Goal: Transaction & Acquisition: Purchase product/service

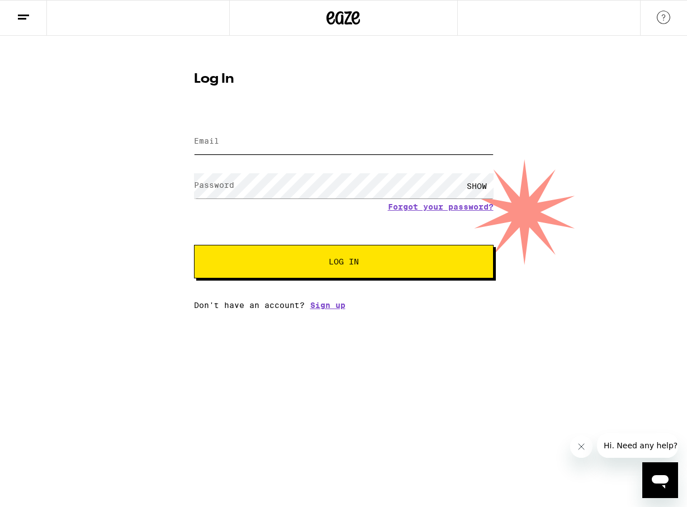
type input "[EMAIL_ADDRESS][DOMAIN_NAME]"
click at [384, 262] on span "Log In" at bounding box center [343, 262] width 209 height 8
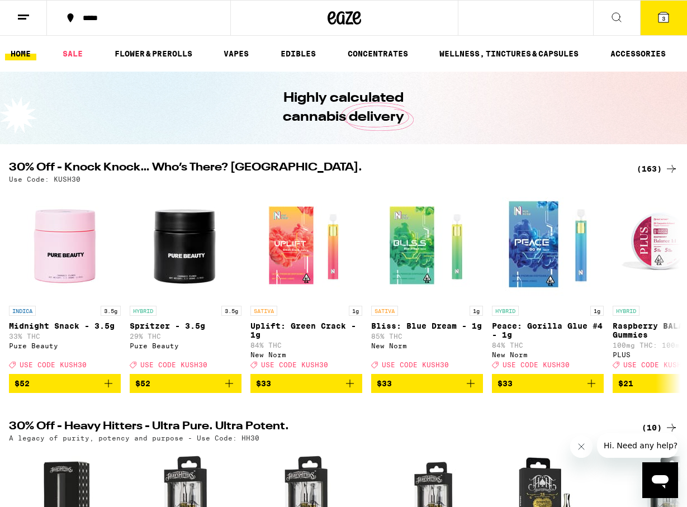
click at [663, 19] on span "3" at bounding box center [663, 18] width 3 height 7
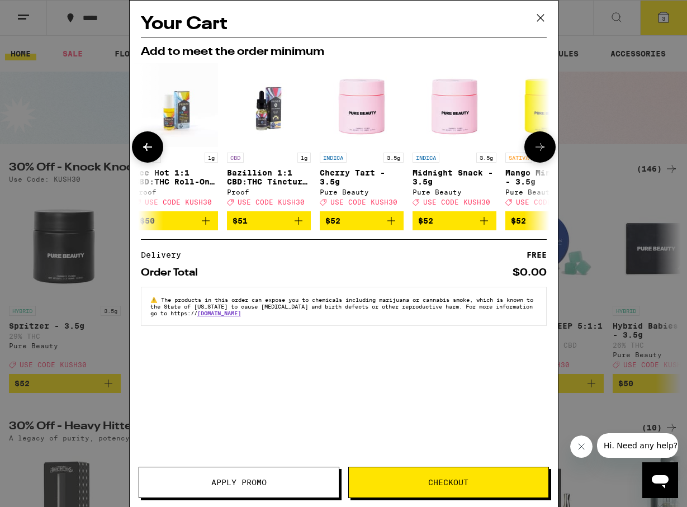
scroll to position [0, 522]
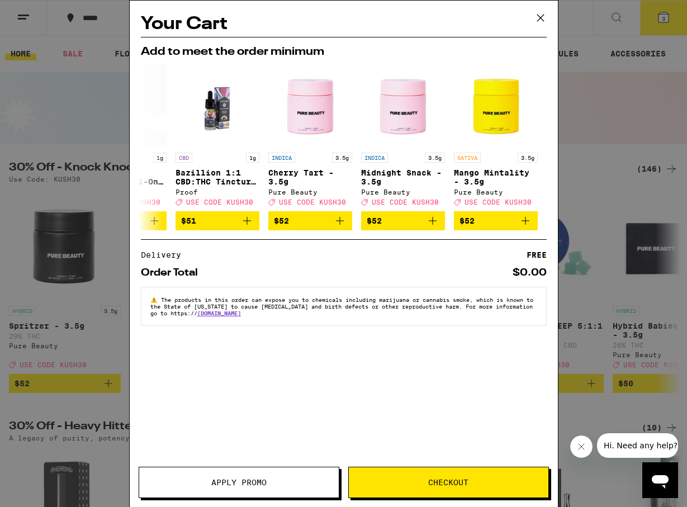
click at [86, 126] on div "Your Cart Add to meet the order minimum INDICA 3.5g Indica - Babies 10 Pack - 3…" at bounding box center [343, 253] width 687 height 507
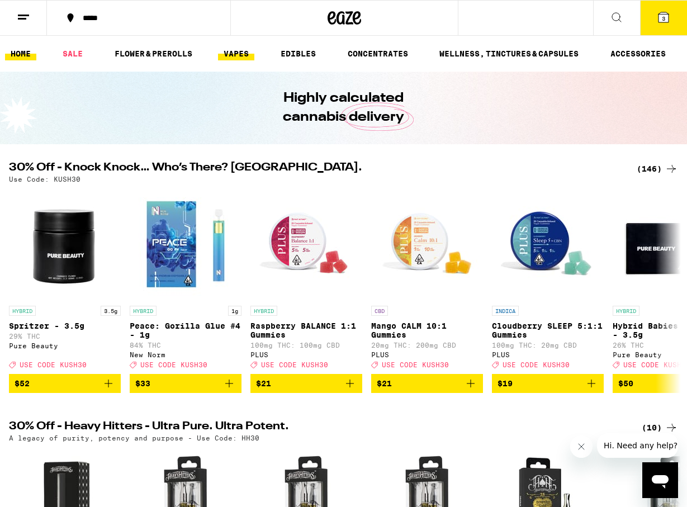
click at [243, 53] on link "VAPES" at bounding box center [236, 53] width 36 height 13
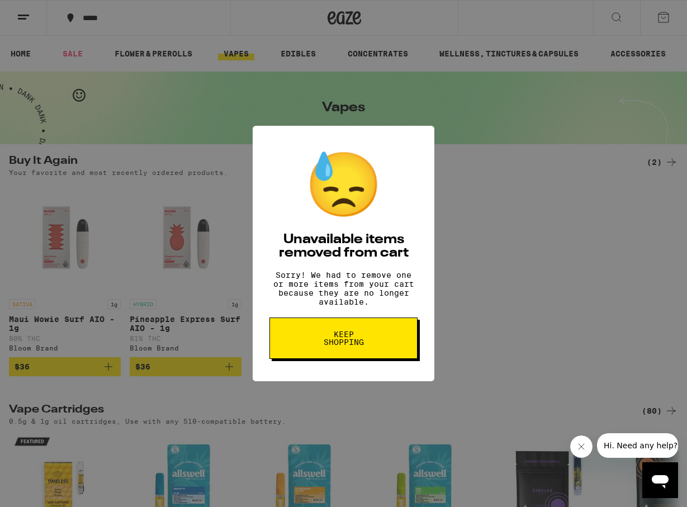
click at [341, 346] on span "Keep Shopping" at bounding box center [344, 338] width 58 height 16
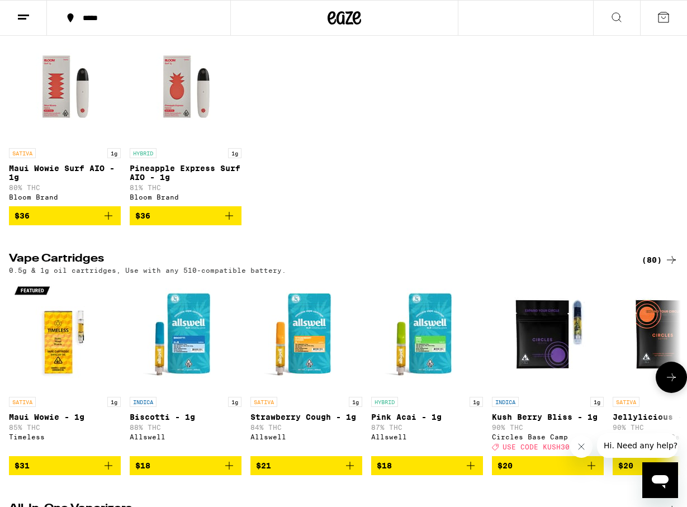
scroll to position [146, 0]
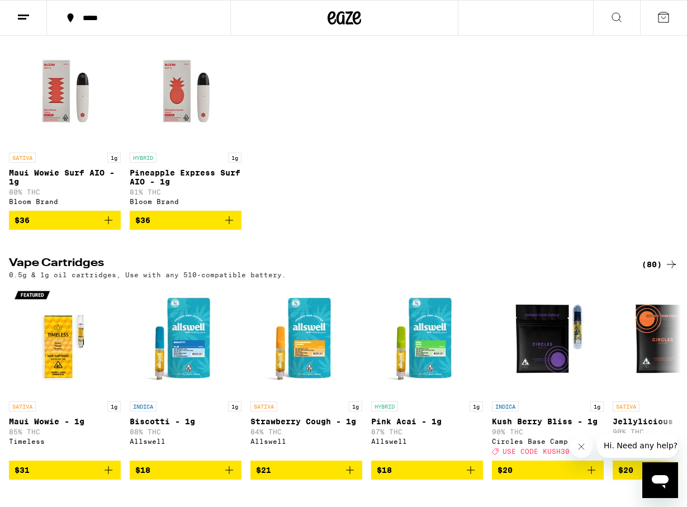
click at [29, 205] on div "Bloom Brand" at bounding box center [65, 201] width 112 height 7
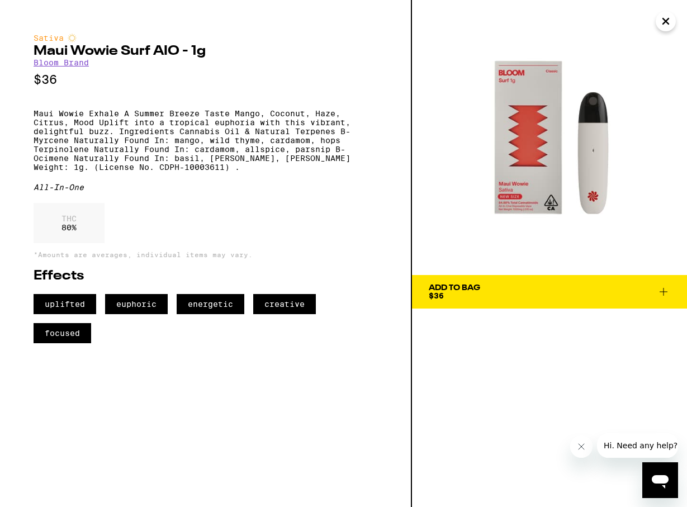
click at [660, 291] on icon at bounding box center [663, 291] width 13 height 13
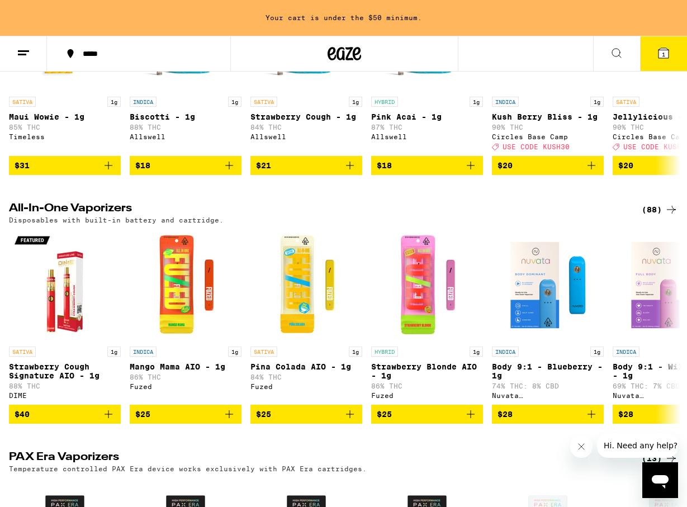
scroll to position [488, 0]
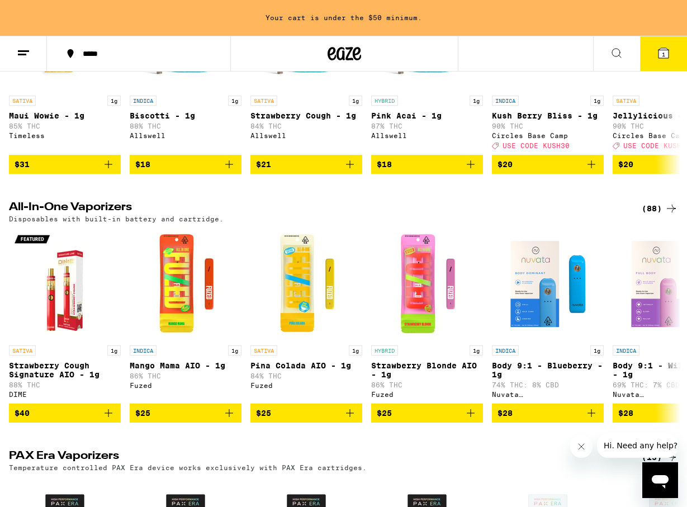
click at [654, 215] on div "(88)" at bounding box center [660, 208] width 36 height 13
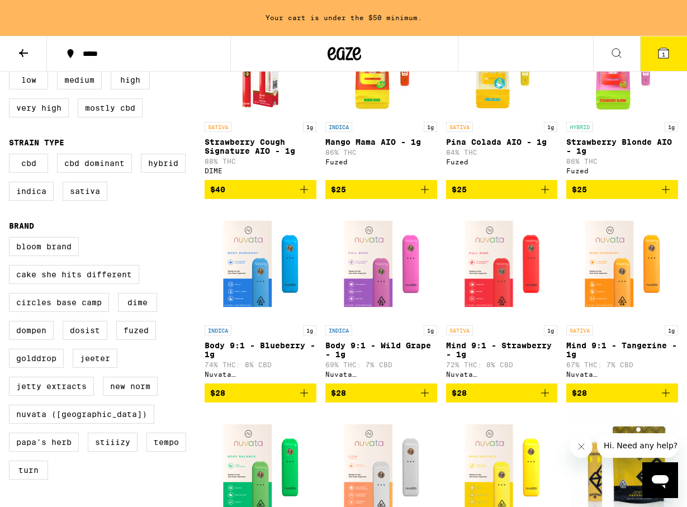
scroll to position [194, 0]
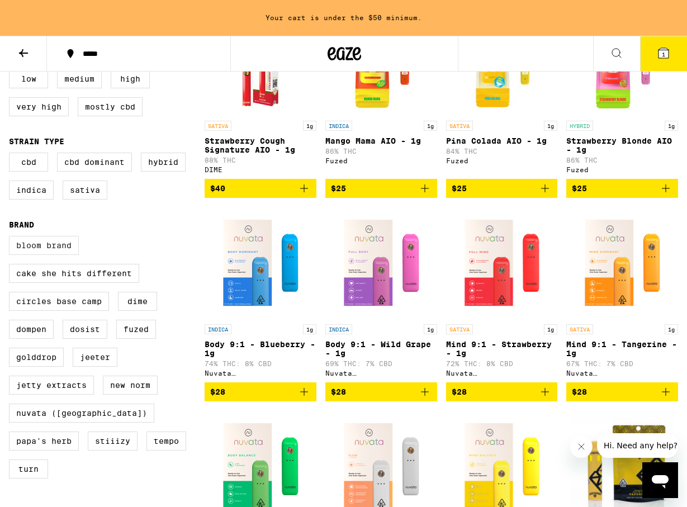
click at [40, 255] on label "Bloom Brand" at bounding box center [44, 245] width 70 height 19
click at [12, 238] on input "Bloom Brand" at bounding box center [11, 238] width 1 height 1
checkbox input "true"
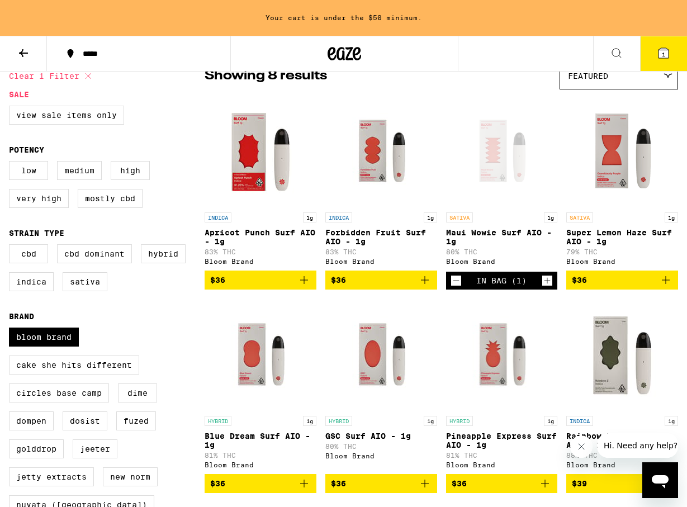
scroll to position [102, 0]
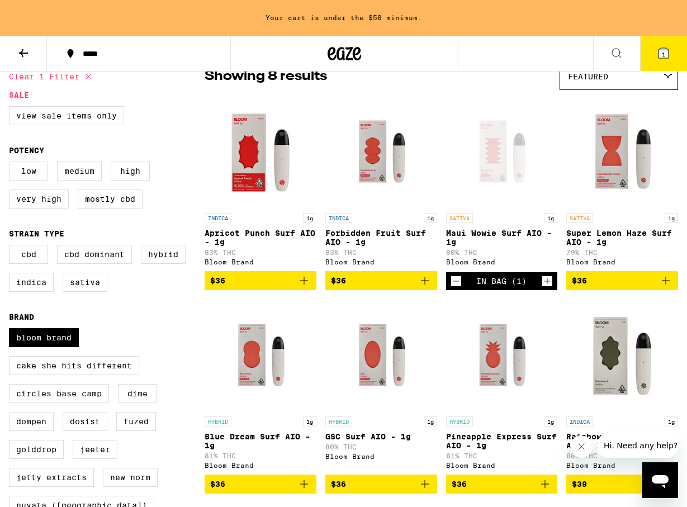
click at [589, 235] on p "Super Lemon Haze Surf AIO - 1g" at bounding box center [622, 238] width 112 height 18
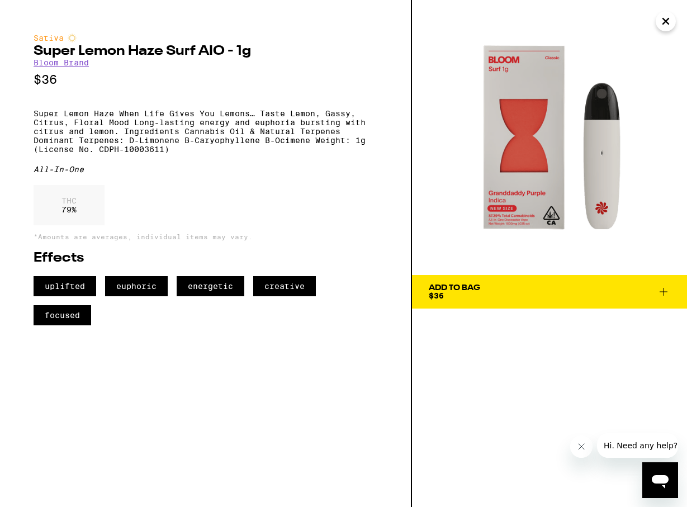
click at [659, 291] on icon at bounding box center [663, 291] width 13 height 13
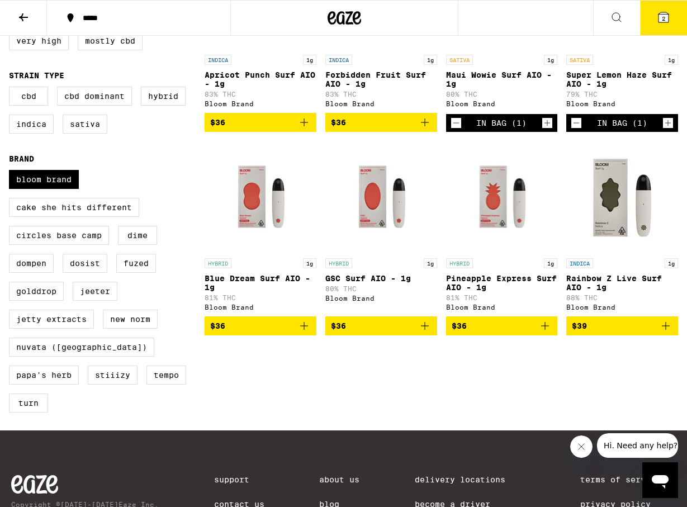
scroll to position [225, 0]
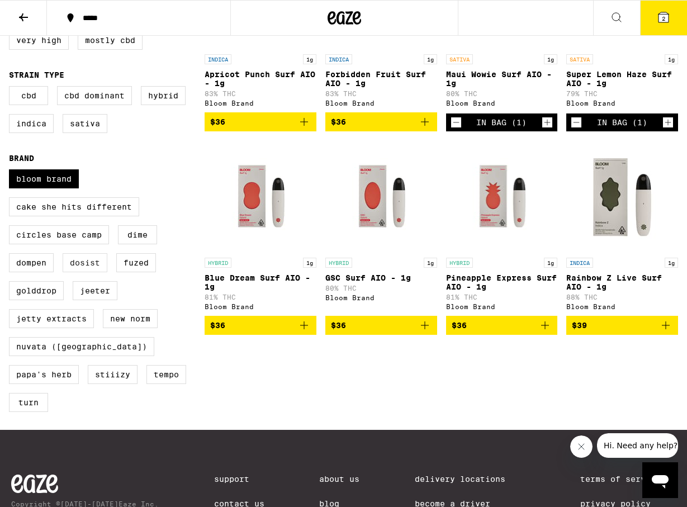
click at [83, 272] on label "Dosist" at bounding box center [85, 262] width 45 height 19
click at [12, 172] on input "Dosist" at bounding box center [11, 171] width 1 height 1
checkbox input "true"
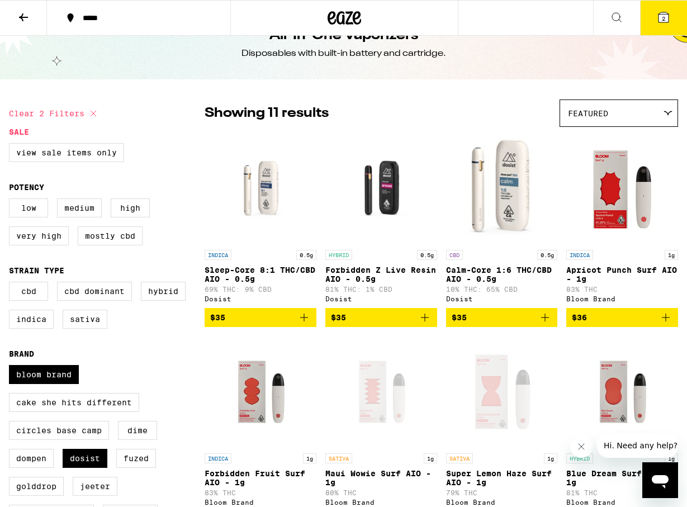
scroll to position [28, 0]
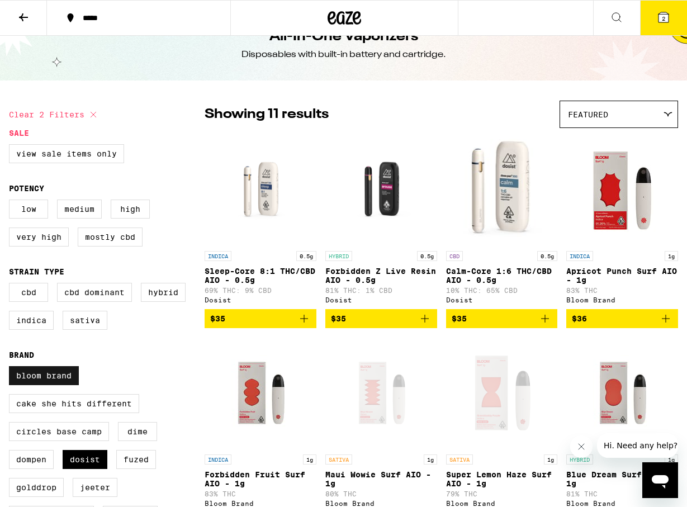
click at [56, 385] on label "Bloom Brand" at bounding box center [44, 375] width 70 height 19
click at [12, 368] on input "Bloom Brand" at bounding box center [11, 368] width 1 height 1
checkbox input "false"
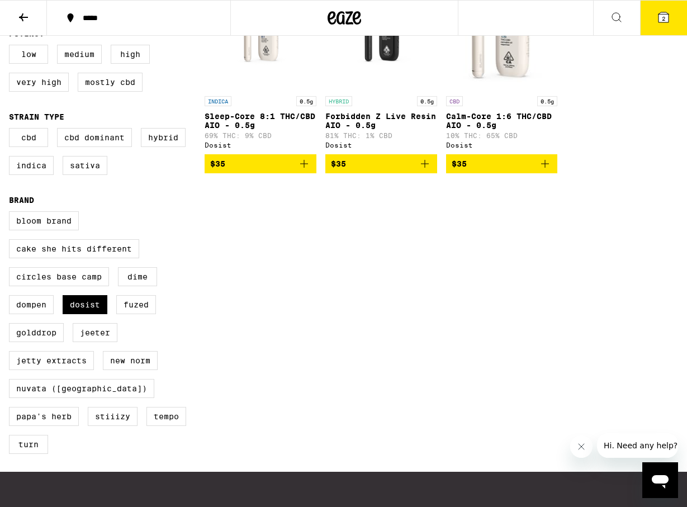
scroll to position [184, 0]
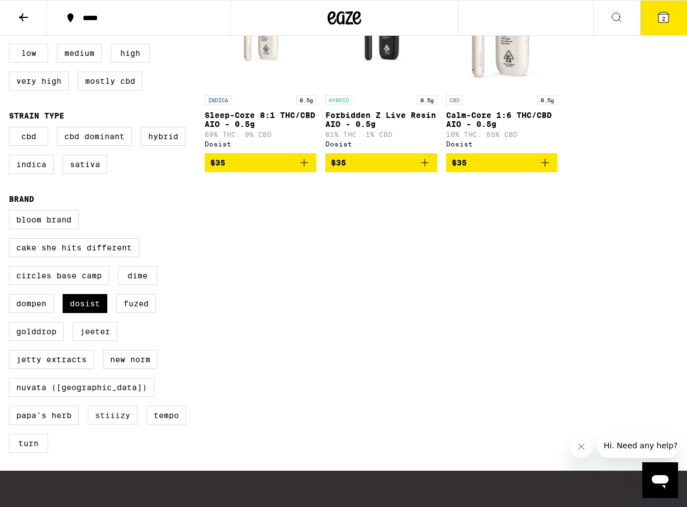
click at [88, 425] on label "STIIIZY" at bounding box center [113, 415] width 50 height 19
click at [12, 212] on input "STIIIZY" at bounding box center [11, 212] width 1 height 1
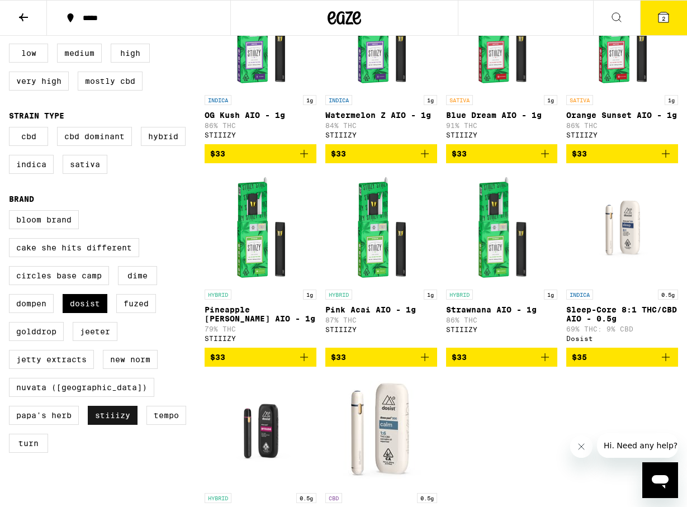
click at [88, 425] on label "STIIIZY" at bounding box center [113, 415] width 50 height 19
click at [12, 212] on input "STIIIZY" at bounding box center [11, 212] width 1 height 1
checkbox input "false"
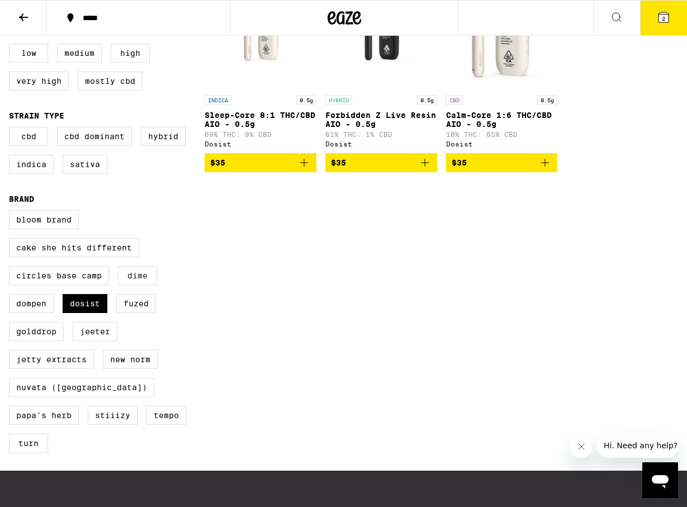
click at [140, 285] on label "DIME" at bounding box center [137, 275] width 39 height 19
click at [12, 212] on input "DIME" at bounding box center [11, 212] width 1 height 1
checkbox input "true"
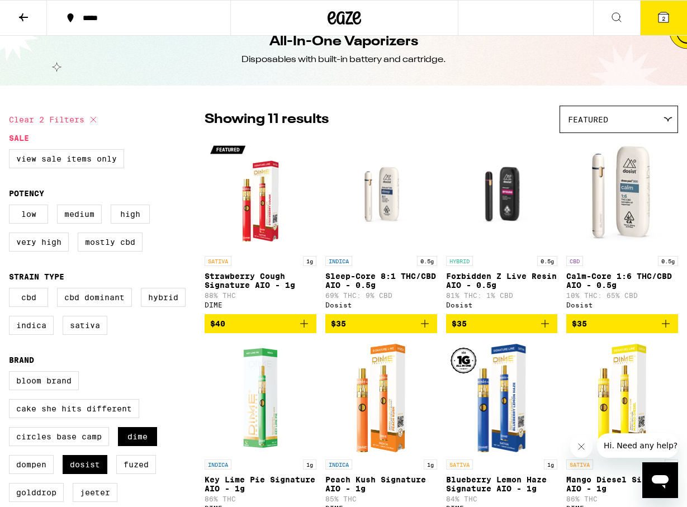
scroll to position [19, 0]
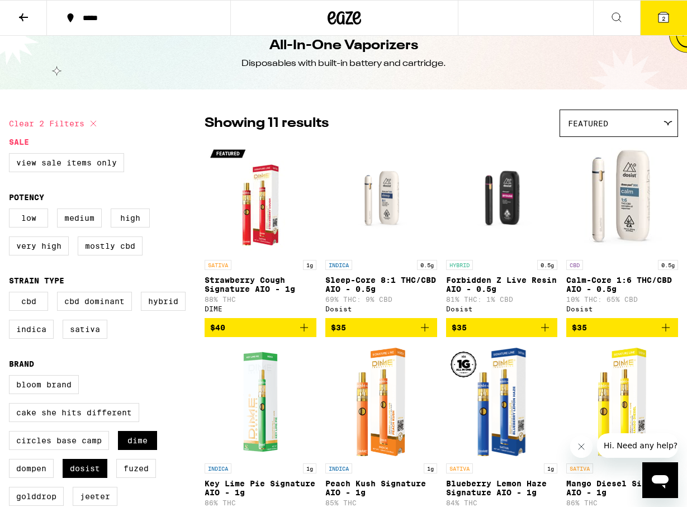
click at [255, 286] on p "Strawberry Cough Signature AIO - 1g" at bounding box center [261, 285] width 112 height 18
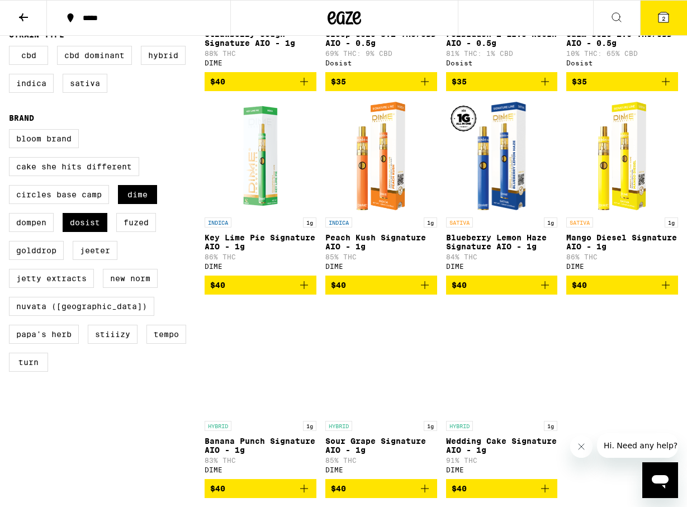
scroll to position [266, 0]
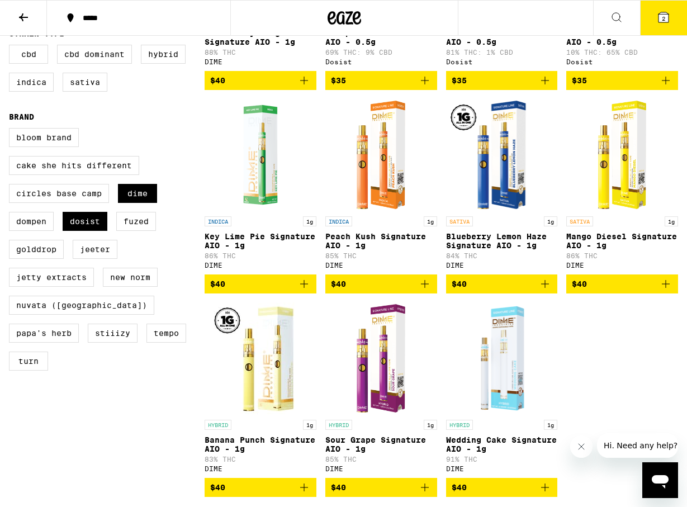
click at [602, 243] on p "Mango Diesel Signature AIO - 1g" at bounding box center [622, 241] width 112 height 18
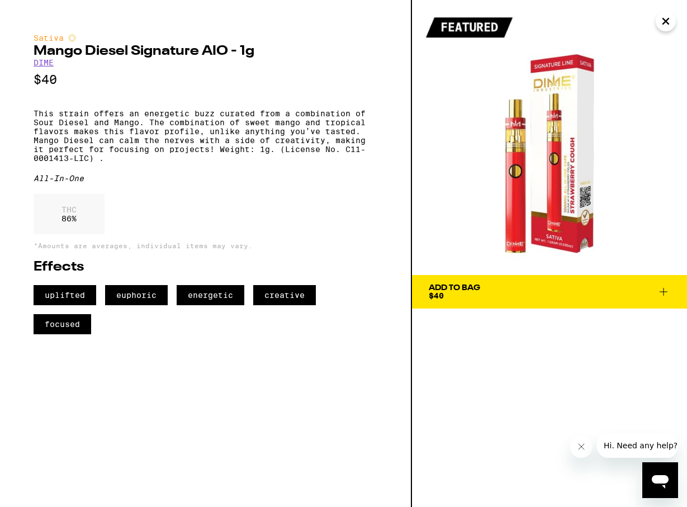
click at [663, 292] on icon at bounding box center [663, 291] width 13 height 13
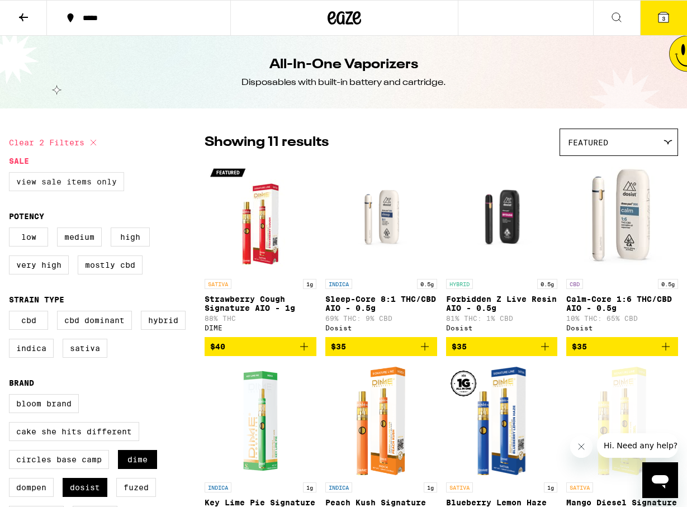
click at [62, 182] on label "View Sale Items Only" at bounding box center [66, 181] width 115 height 19
click at [12, 174] on input "View Sale Items Only" at bounding box center [11, 174] width 1 height 1
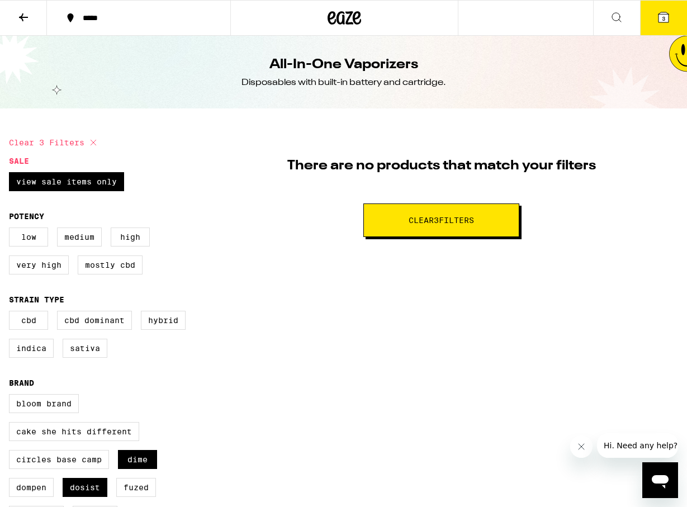
click at [450, 221] on span "Clear 3 filter s" at bounding box center [441, 220] width 65 height 8
checkbox input "false"
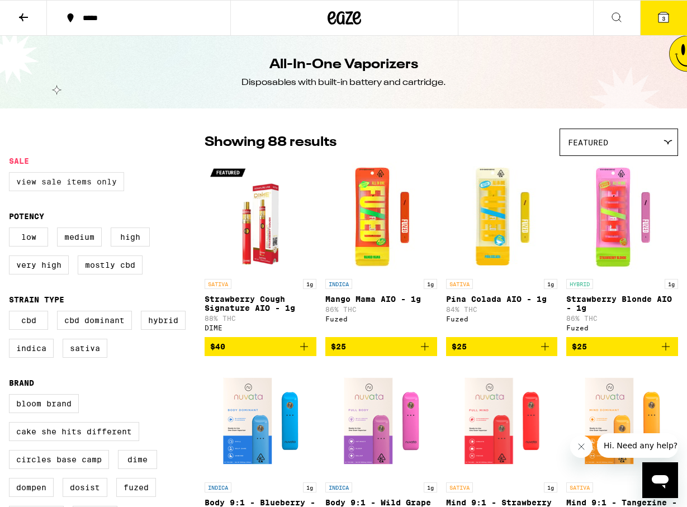
click at [49, 178] on label "View Sale Items Only" at bounding box center [66, 181] width 115 height 19
click at [12, 174] on input "View Sale Items Only" at bounding box center [11, 174] width 1 height 1
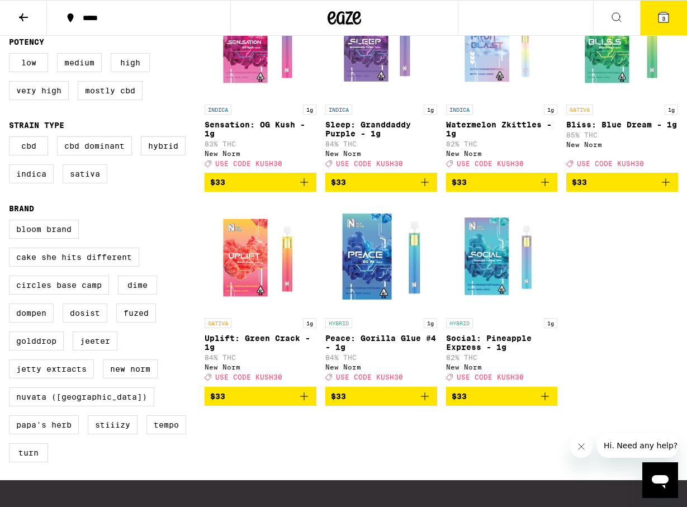
scroll to position [175, 0]
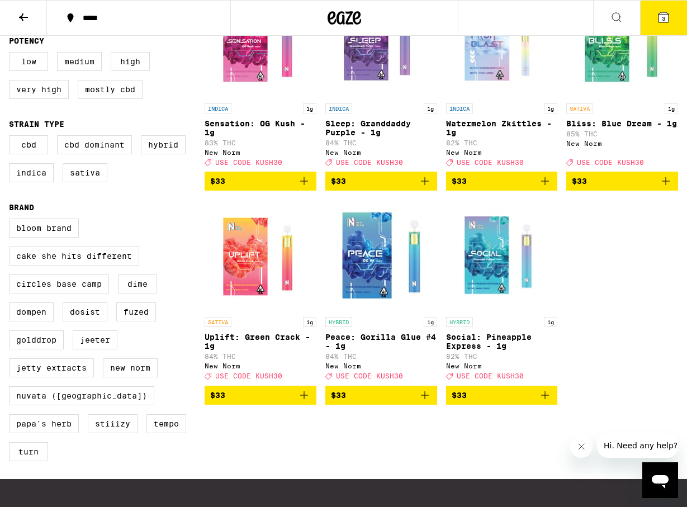
click at [473, 348] on p "Social: Pineapple Express - 1g" at bounding box center [502, 342] width 112 height 18
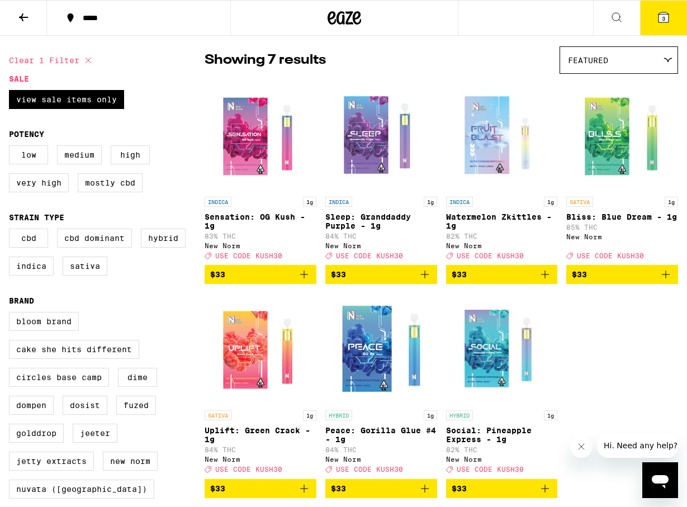
scroll to position [78, 0]
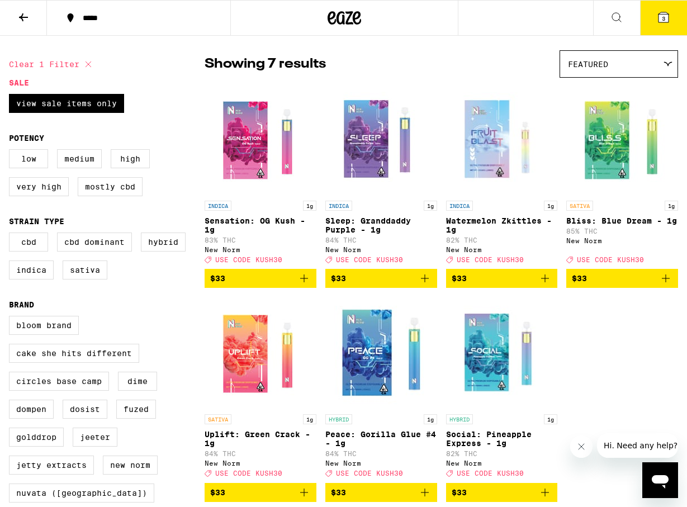
click at [598, 221] on p "Bliss: Blue Dream - 1g" at bounding box center [622, 220] width 112 height 9
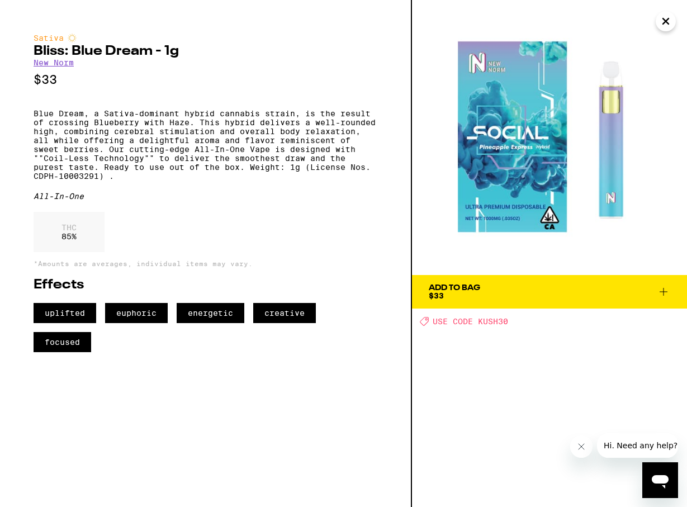
click at [658, 291] on icon at bounding box center [663, 291] width 13 height 13
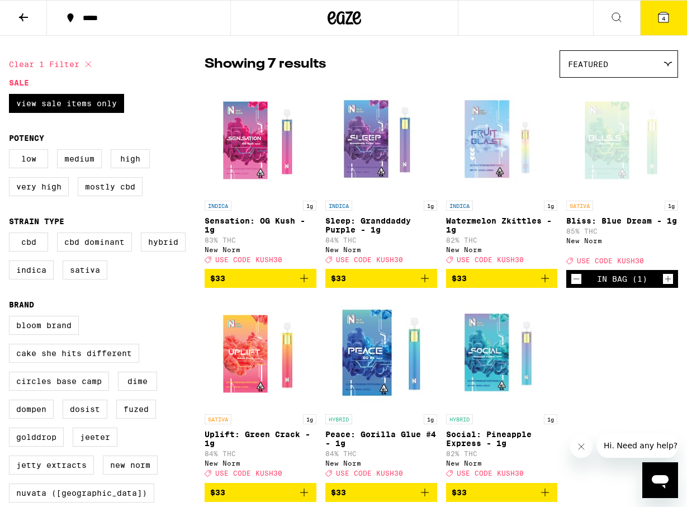
click at [86, 63] on icon at bounding box center [88, 64] width 13 height 13
checkbox input "false"
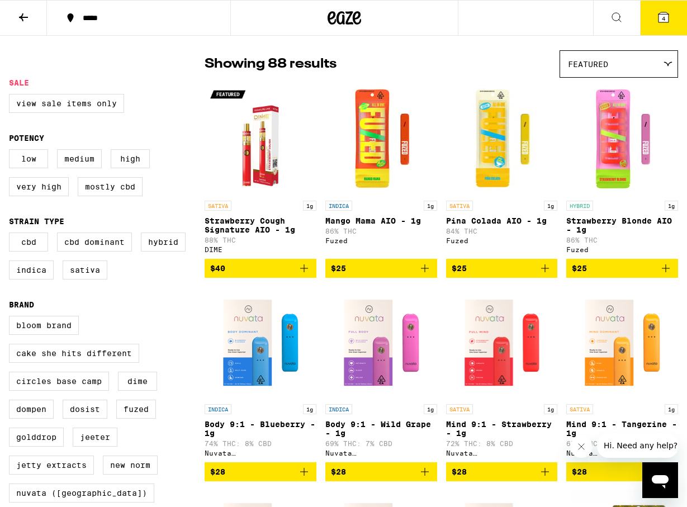
click at [22, 13] on icon at bounding box center [23, 17] width 13 height 13
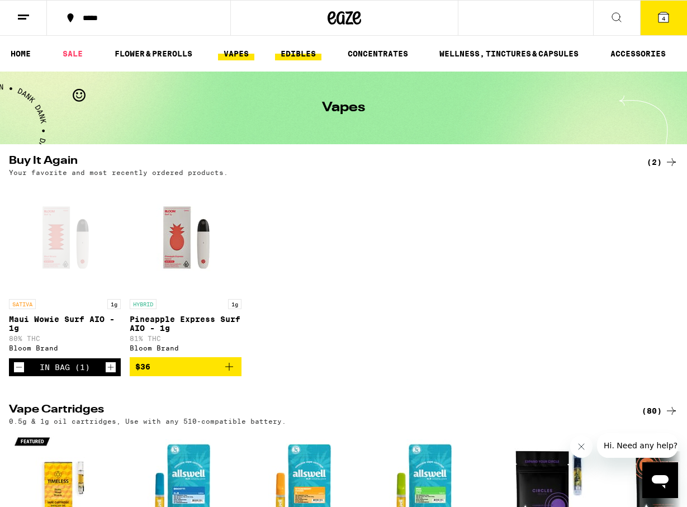
click at [293, 54] on link "EDIBLES" at bounding box center [298, 53] width 46 height 13
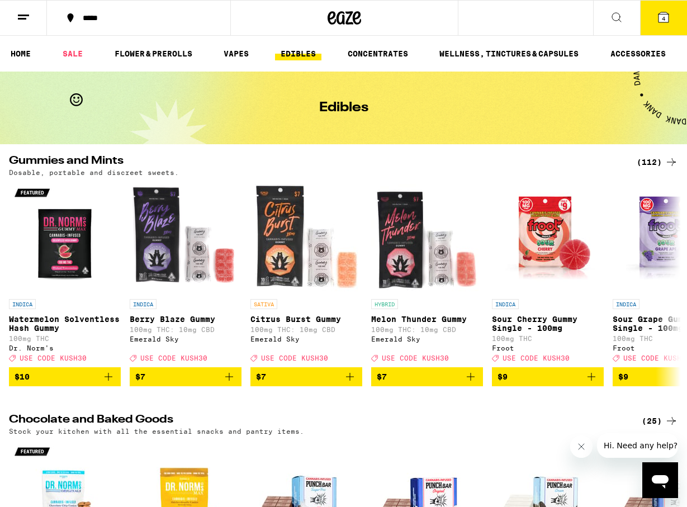
click at [644, 159] on div "(112)" at bounding box center [657, 161] width 41 height 13
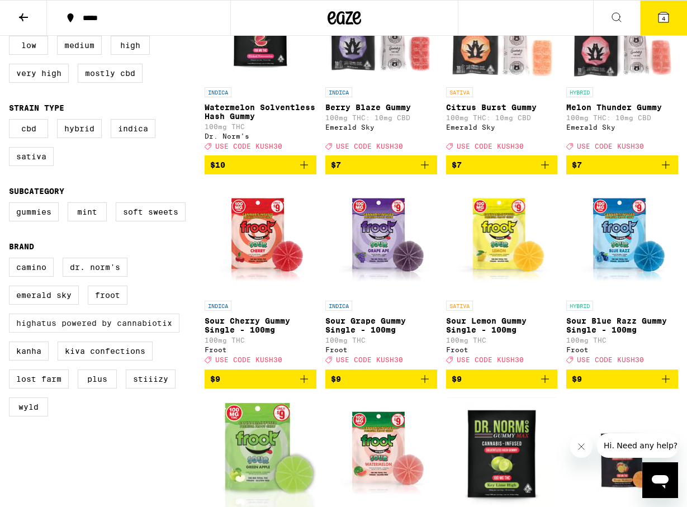
scroll to position [207, 0]
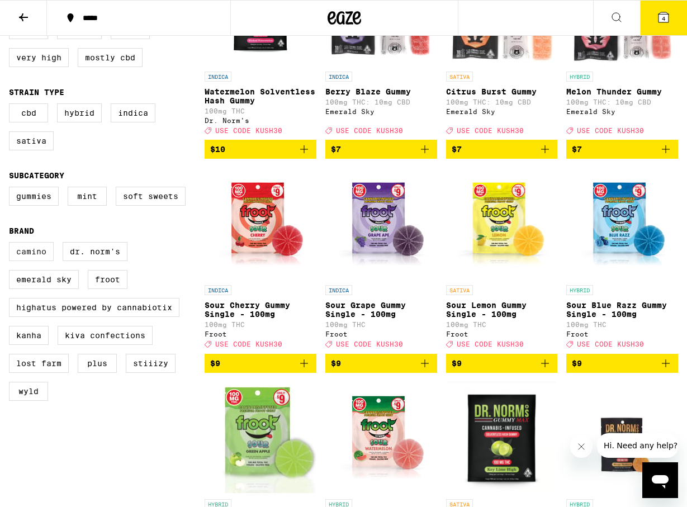
click at [31, 261] on label "Camino" at bounding box center [31, 251] width 45 height 19
click at [12, 244] on input "Camino" at bounding box center [11, 244] width 1 height 1
checkbox input "true"
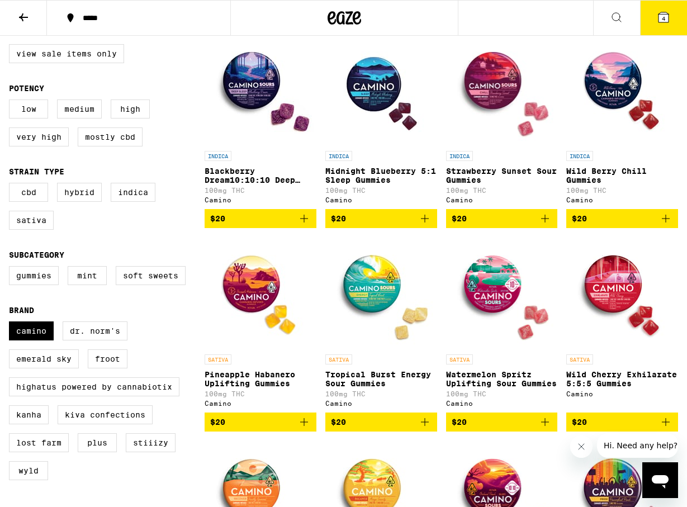
scroll to position [129, 0]
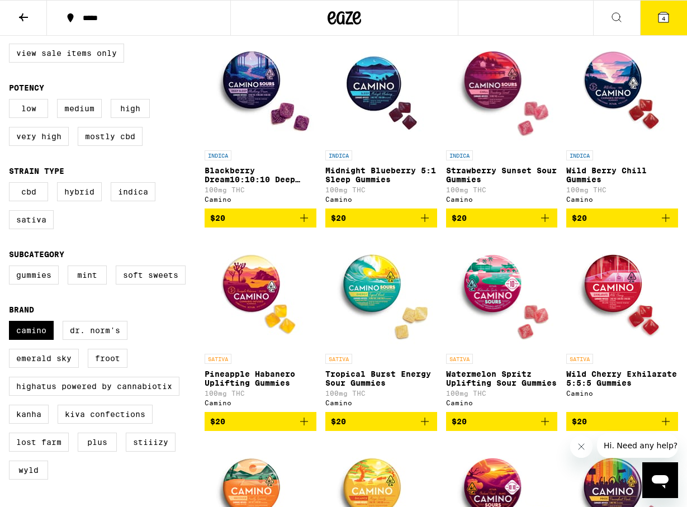
click at [241, 303] on img "Open page for Pineapple Habanero Uplifting Gummies from Camino" at bounding box center [261, 292] width 112 height 112
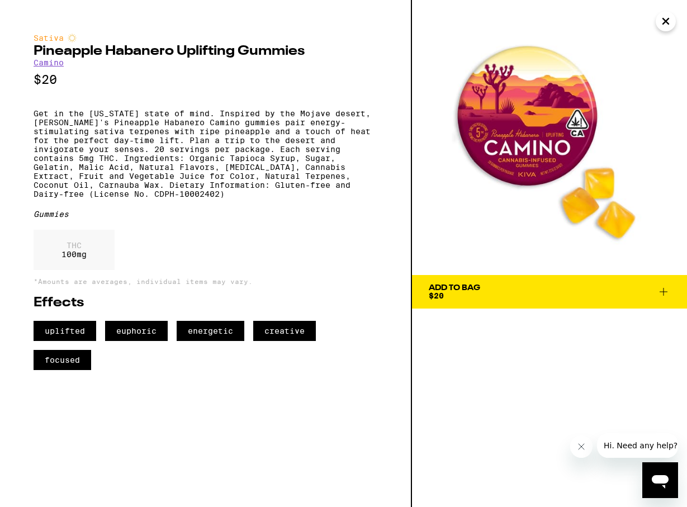
click at [667, 289] on icon at bounding box center [663, 291] width 13 height 13
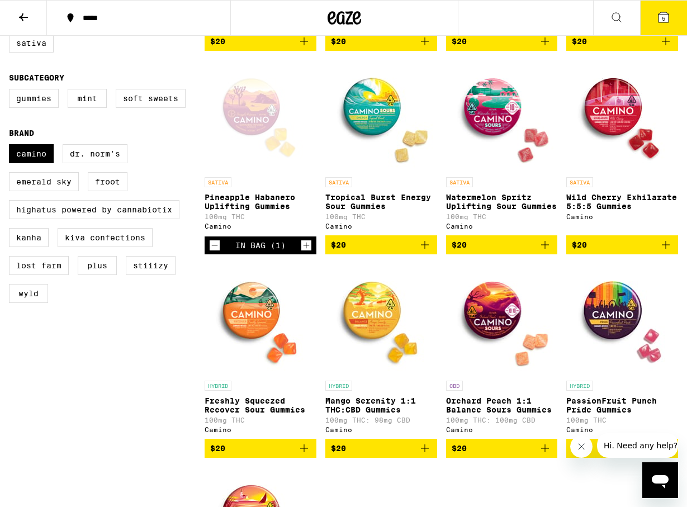
scroll to position [303, 0]
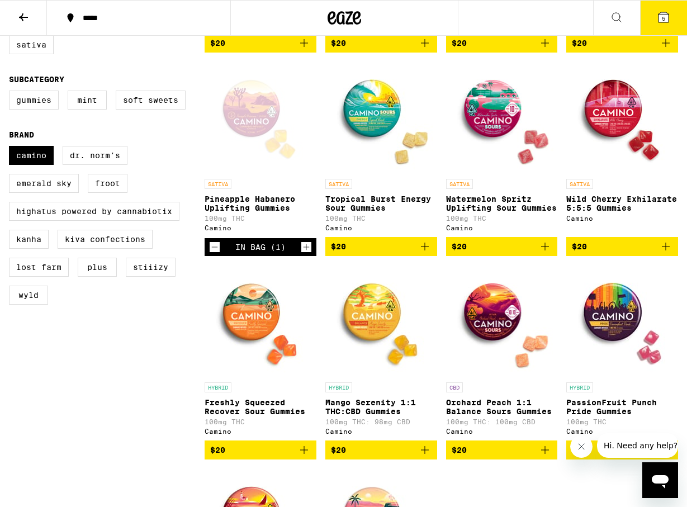
click at [422, 253] on icon "Add to bag" at bounding box center [424, 246] width 13 height 13
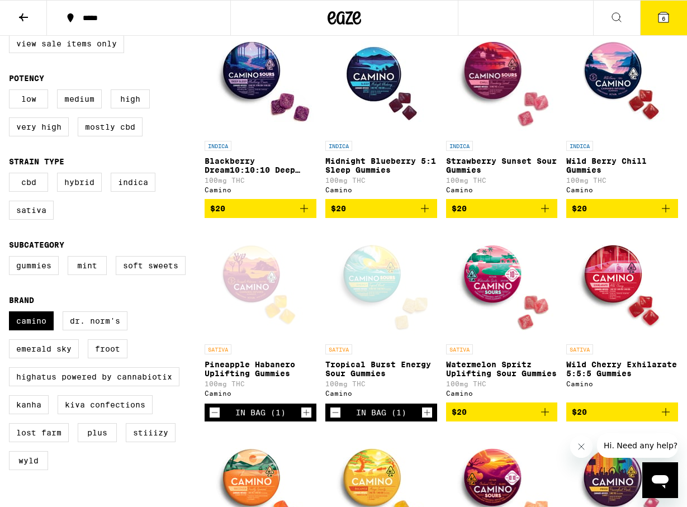
scroll to position [118, 0]
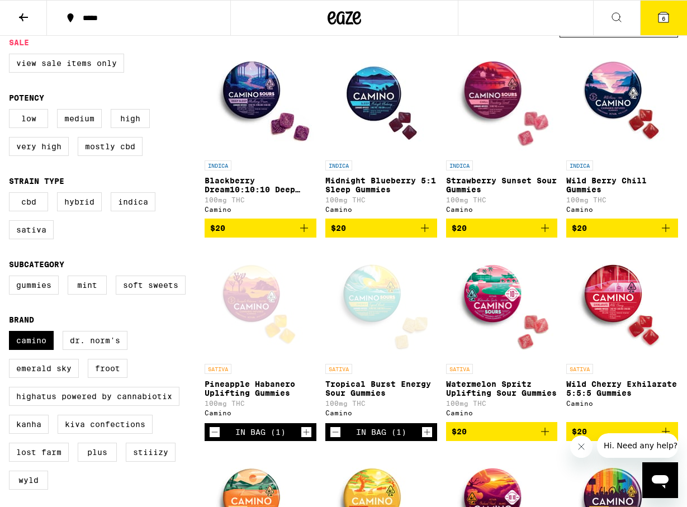
click at [667, 21] on icon at bounding box center [663, 17] width 10 height 10
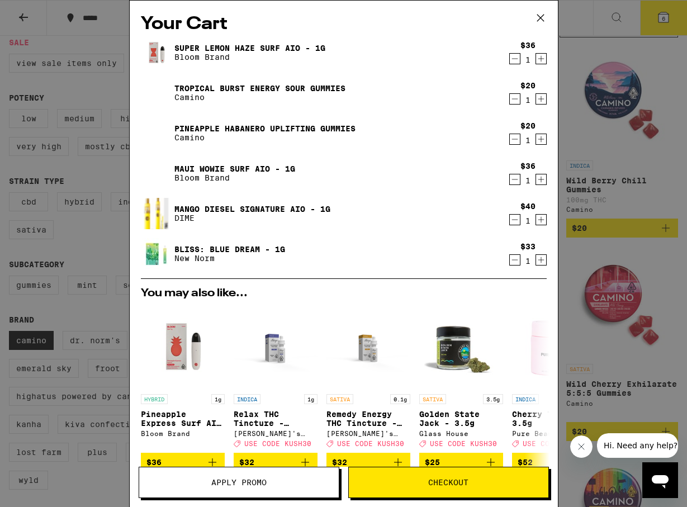
click at [228, 486] on span "Apply Promo" at bounding box center [238, 482] width 55 height 8
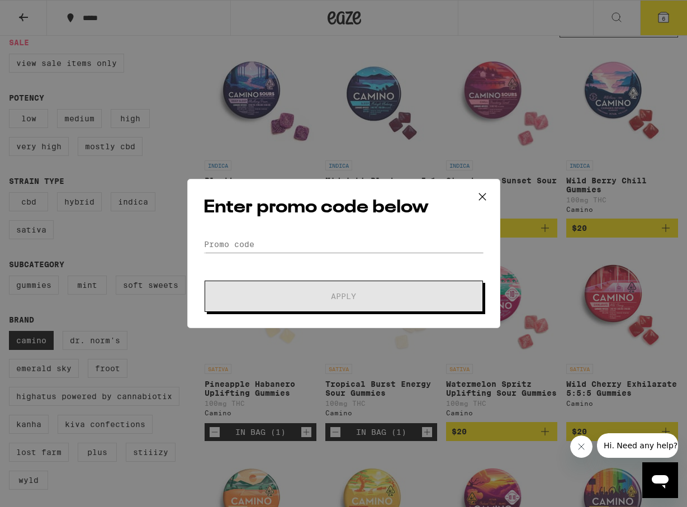
scroll to position [118, 0]
click at [221, 244] on input "Promo Code" at bounding box center [343, 244] width 281 height 17
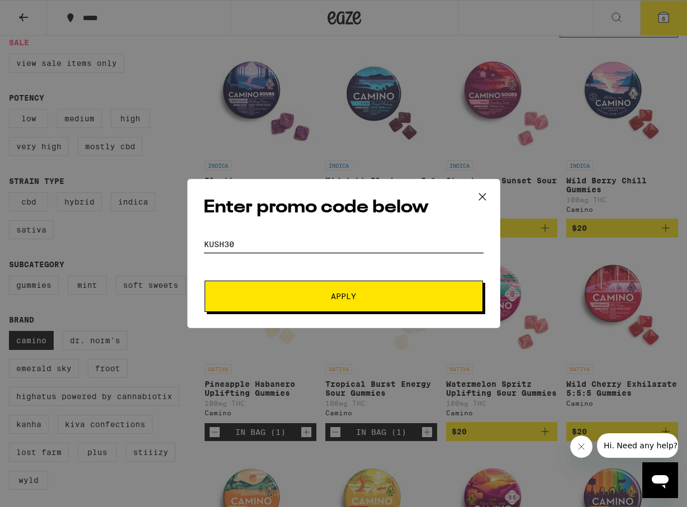
type input "kush30"
click at [205, 281] on button "Apply" at bounding box center [344, 296] width 278 height 31
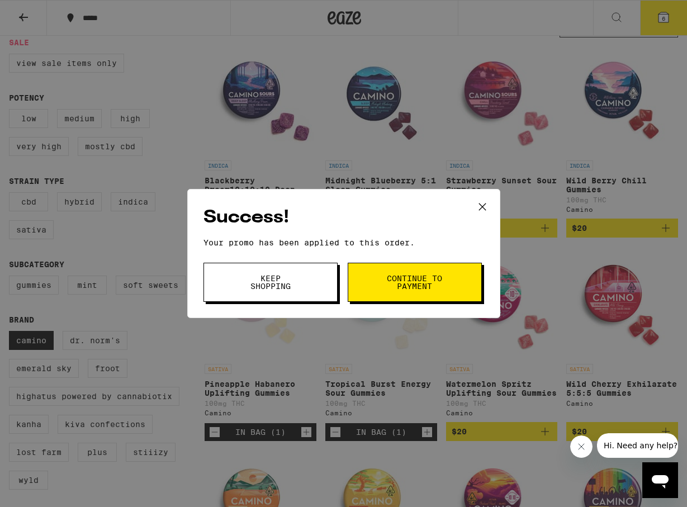
click at [391, 283] on span "Continue to payment" at bounding box center [414, 282] width 57 height 16
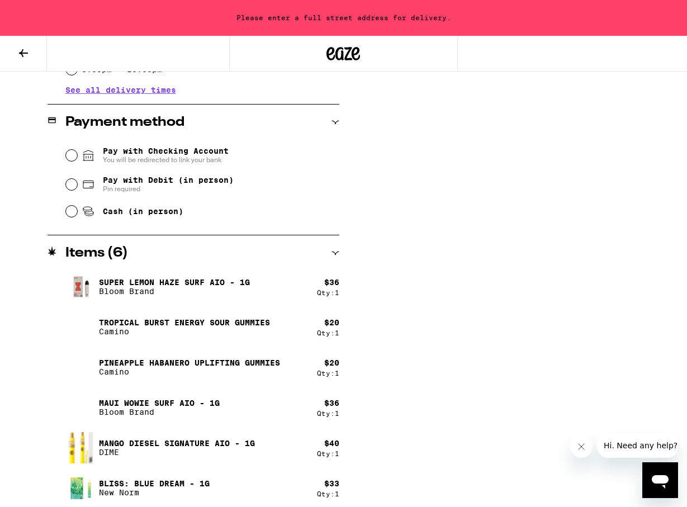
scroll to position [438, 0]
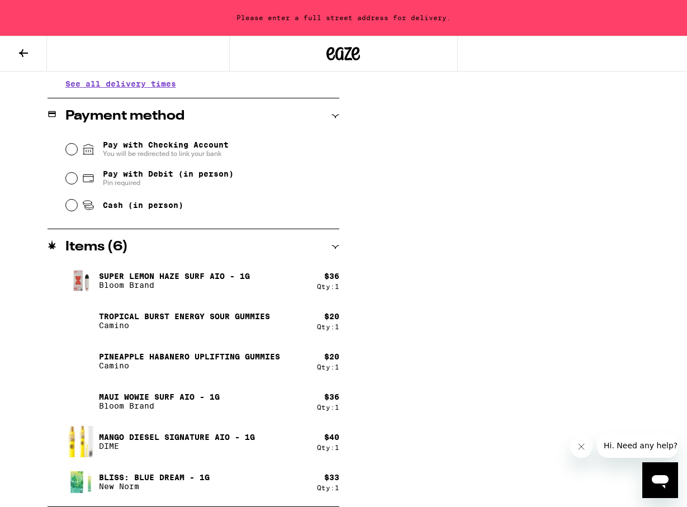
click at [77, 249] on h2 "Items ( 6 )" at bounding box center [96, 246] width 63 height 13
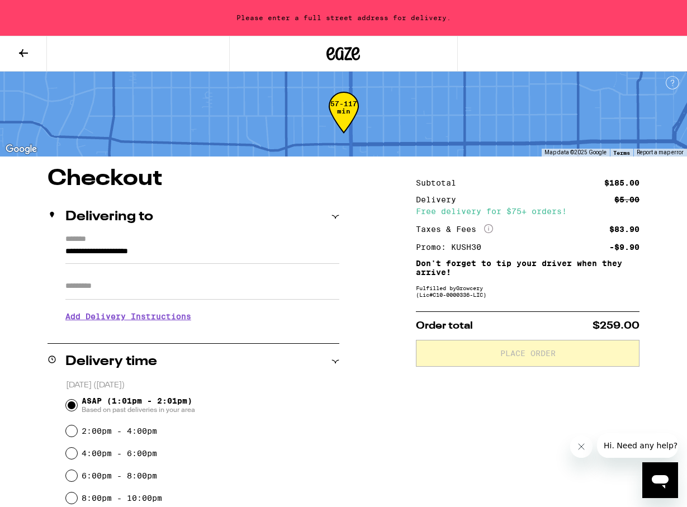
scroll to position [2, 0]
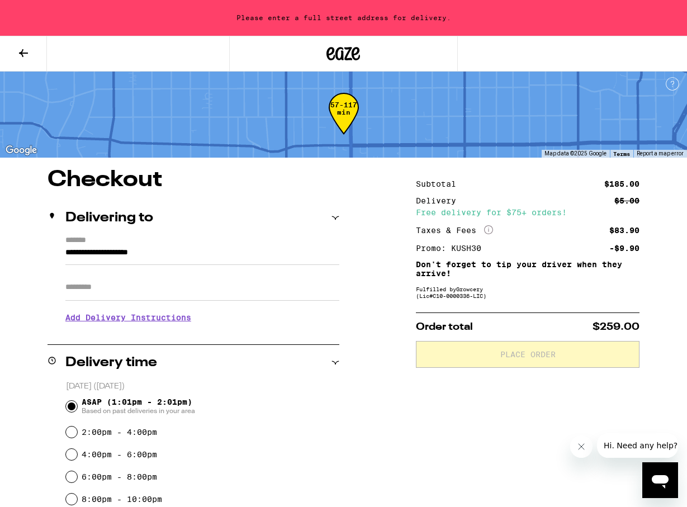
click at [17, 53] on icon at bounding box center [23, 52] width 13 height 13
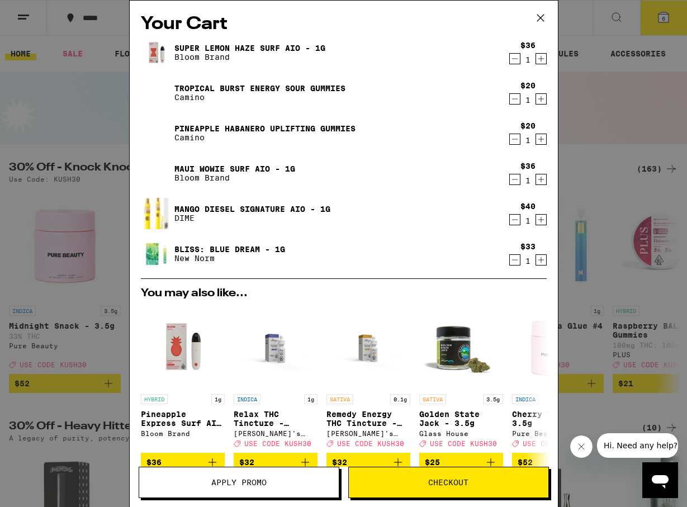
click at [514, 260] on icon "Decrement" at bounding box center [514, 260] width 6 height 0
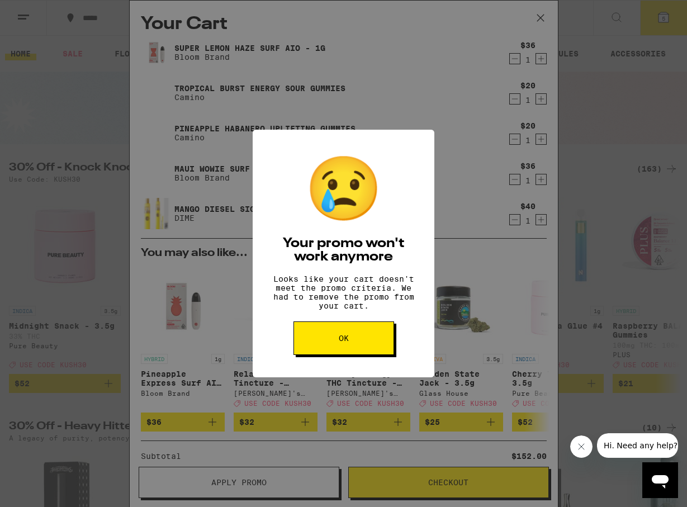
click at [345, 342] on span "OK" at bounding box center [344, 338] width 10 height 8
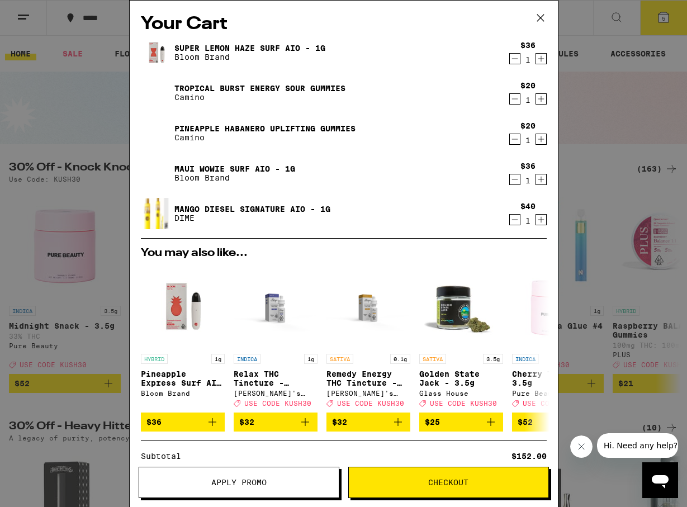
click at [514, 99] on icon "Decrement" at bounding box center [515, 98] width 10 height 13
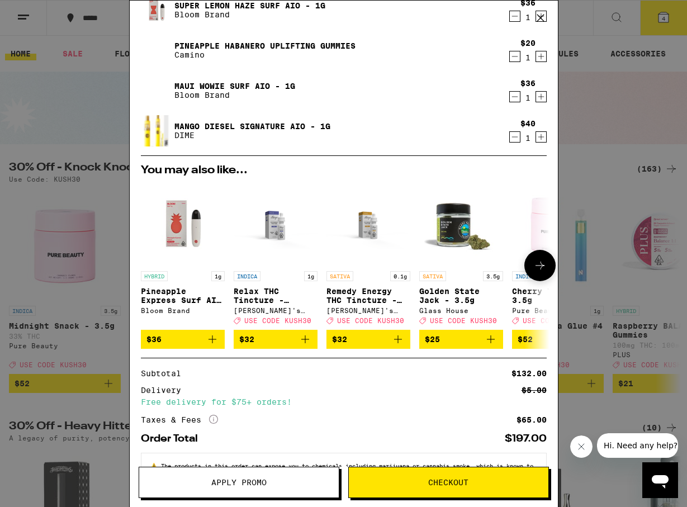
scroll to position [91, 0]
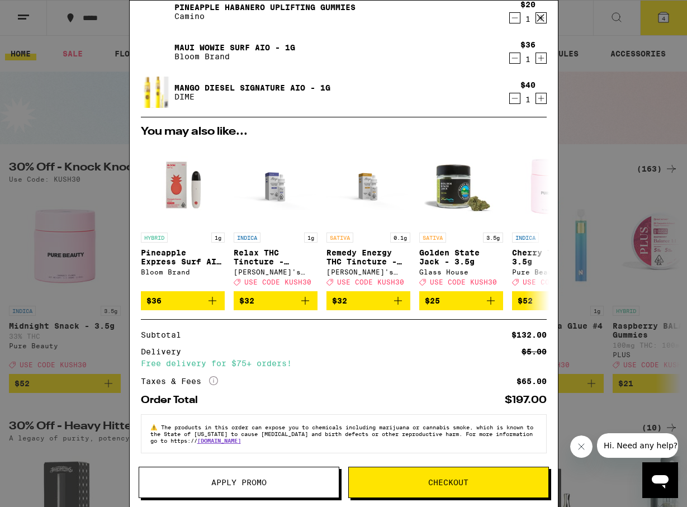
click at [213, 377] on icon at bounding box center [213, 380] width 9 height 9
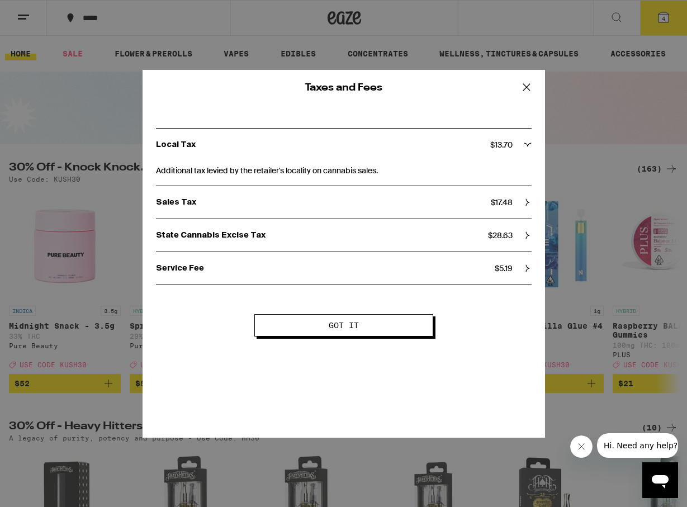
click at [526, 86] on icon at bounding box center [526, 86] width 7 height 7
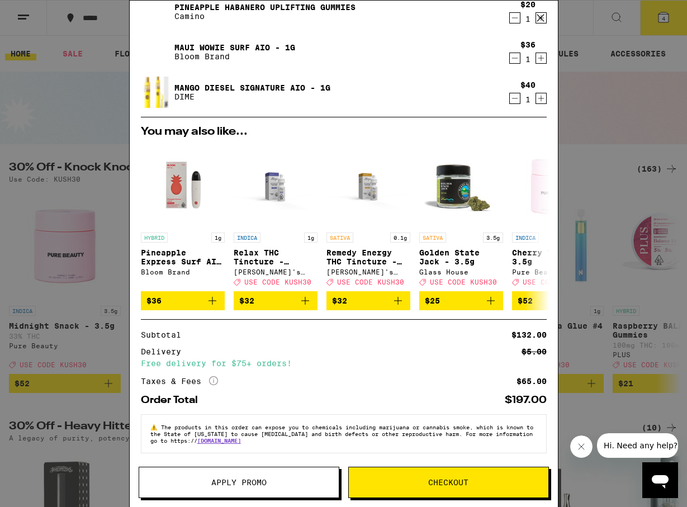
click at [449, 487] on button "Checkout" at bounding box center [448, 482] width 201 height 31
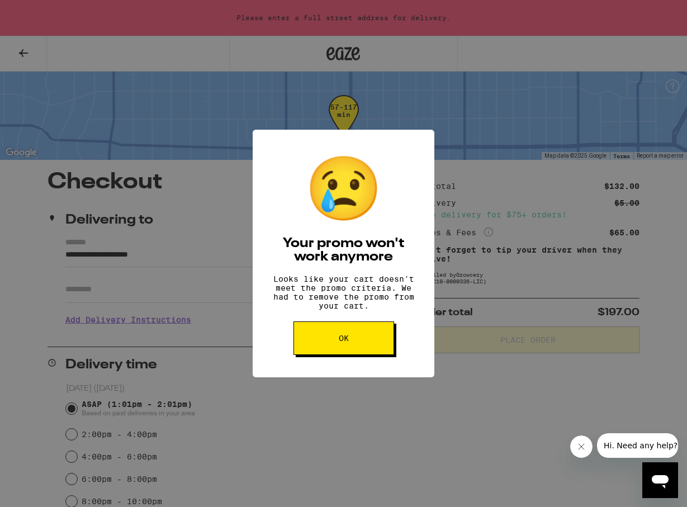
click at [358, 346] on button "OK" at bounding box center [343, 338] width 101 height 34
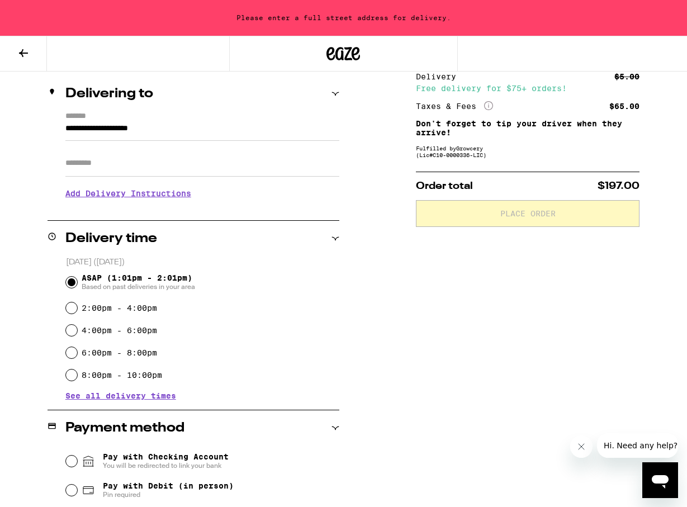
scroll to position [129, 0]
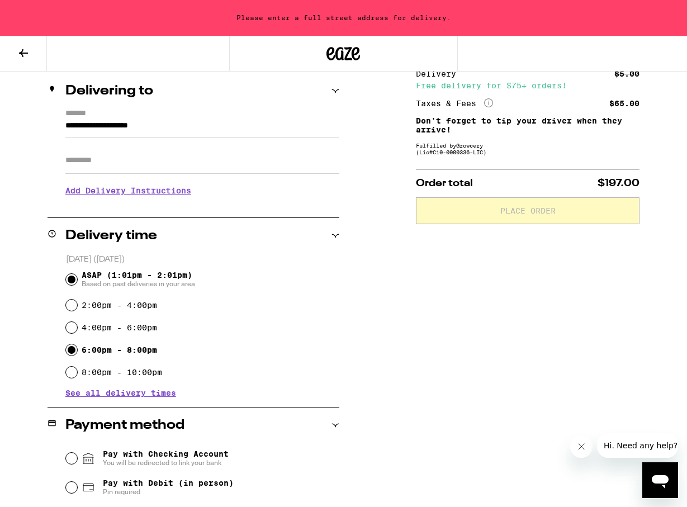
click at [73, 349] on input "6:00pm - 8:00pm" at bounding box center [71, 349] width 11 height 11
radio input "true"
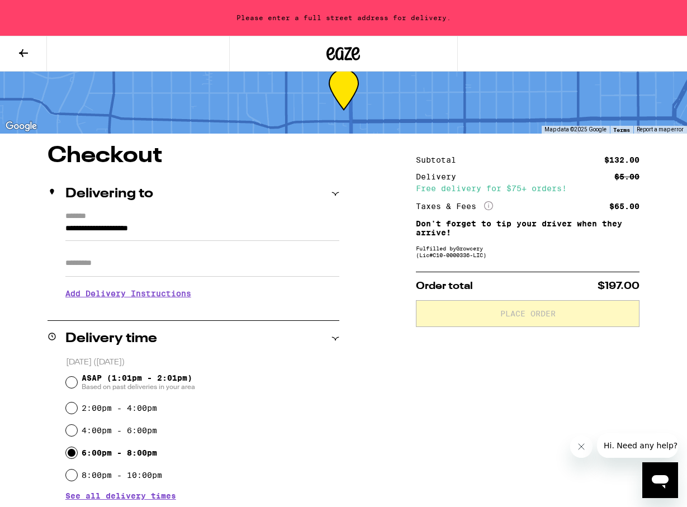
scroll to position [26, 0]
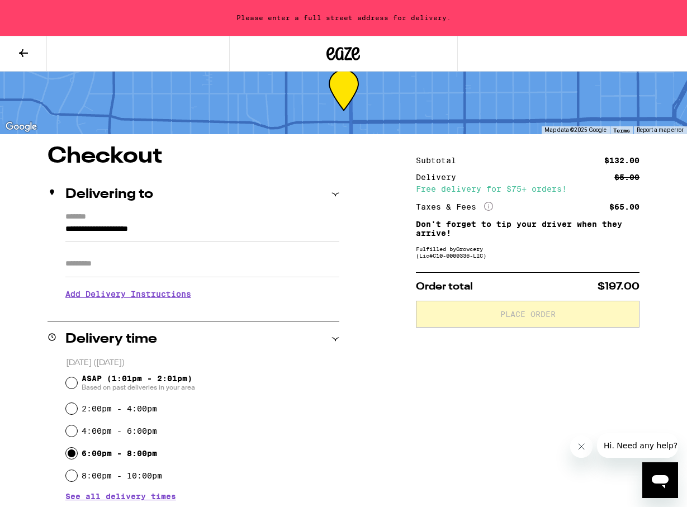
click at [72, 230] on input "**********" at bounding box center [202, 231] width 274 height 19
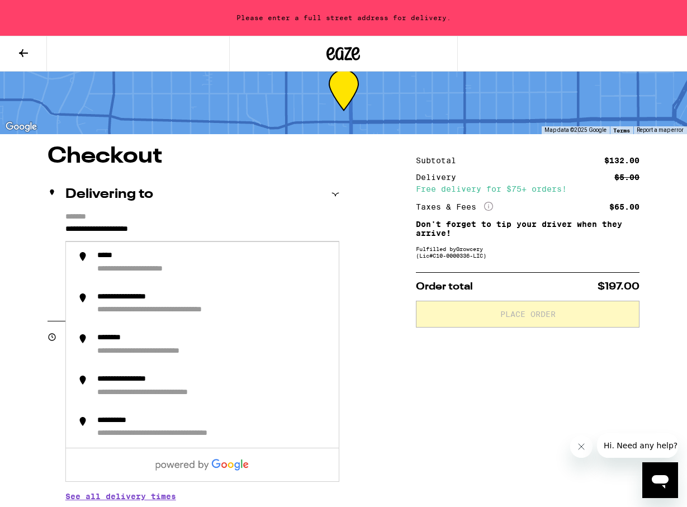
click at [69, 216] on label "*******" at bounding box center [202, 217] width 274 height 10
click at [69, 222] on input "**********" at bounding box center [202, 231] width 274 height 19
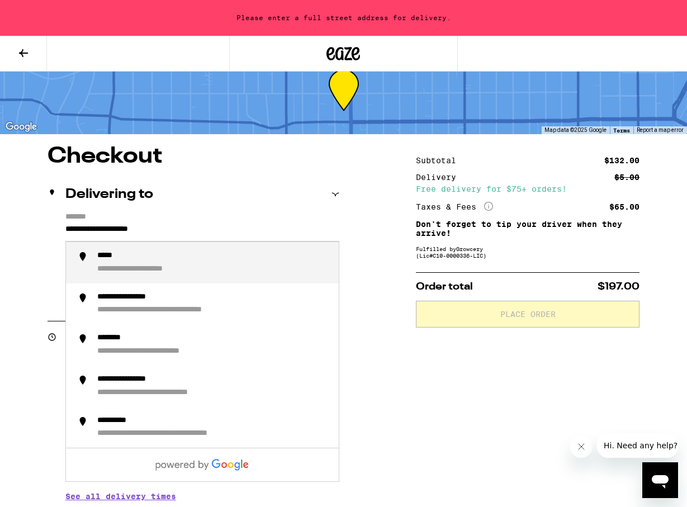
click at [99, 257] on div "*****" at bounding box center [109, 256] width 25 height 10
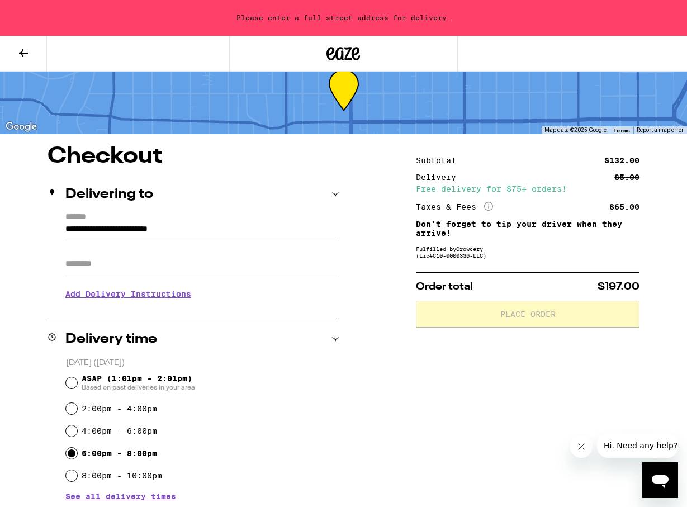
click at [66, 229] on input "**********" at bounding box center [202, 231] width 274 height 19
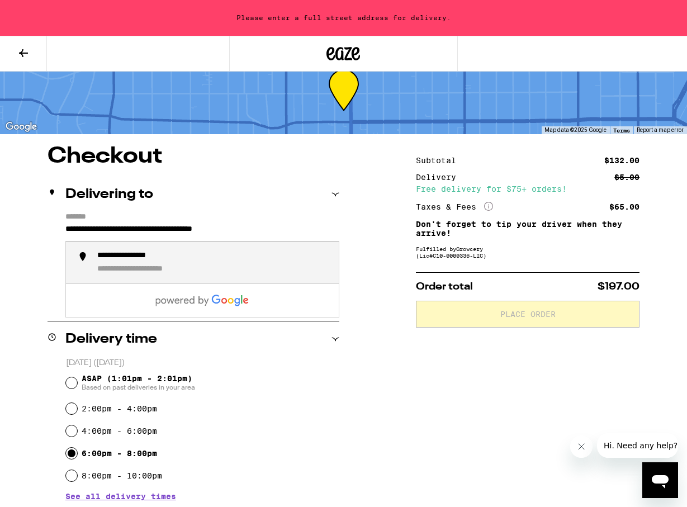
click at [130, 267] on div "**********" at bounding box center [155, 269] width 116 height 10
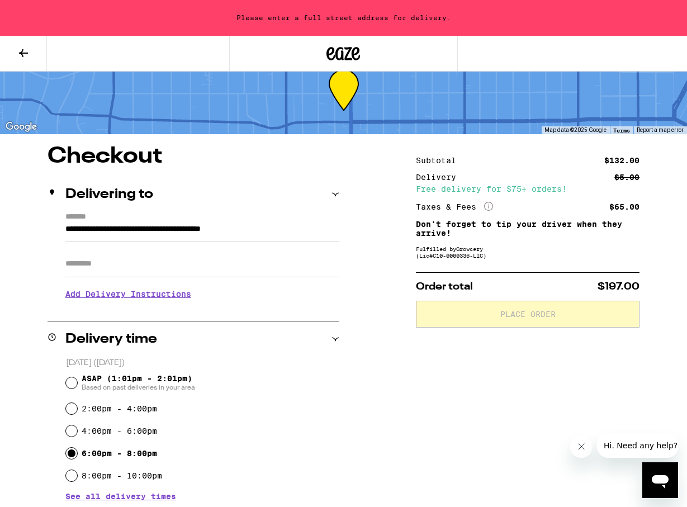
type input "**********"
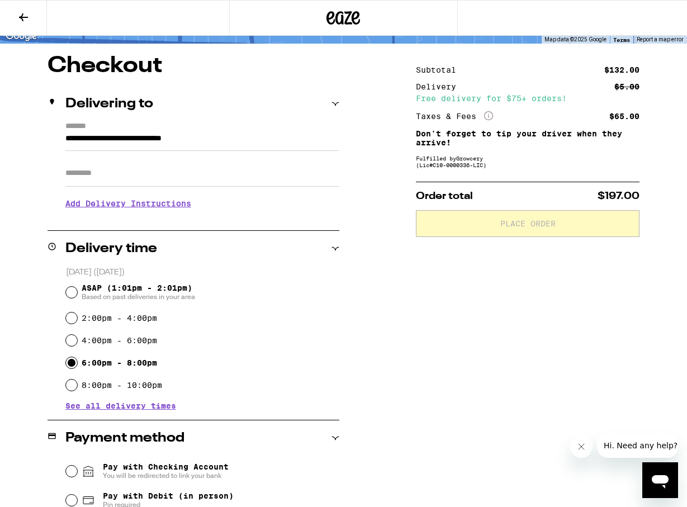
scroll to position [82, 0]
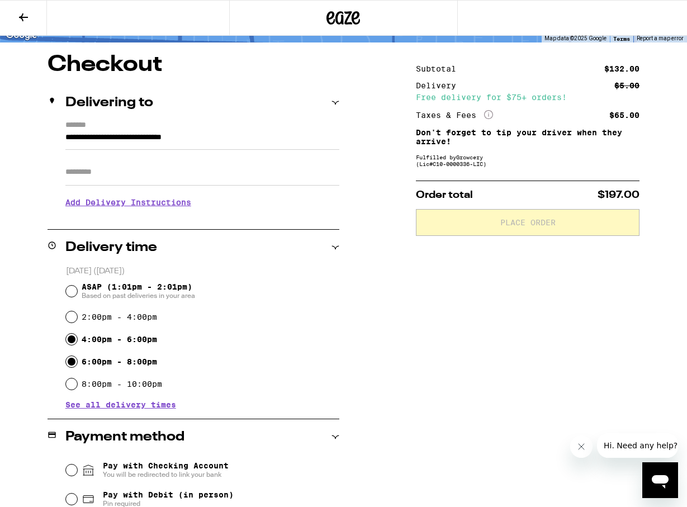
click at [72, 339] on input "4:00pm - 6:00pm" at bounding box center [71, 339] width 11 height 11
radio input "true"
click at [143, 203] on h3 "Add Delivery Instructions" at bounding box center [202, 202] width 274 height 26
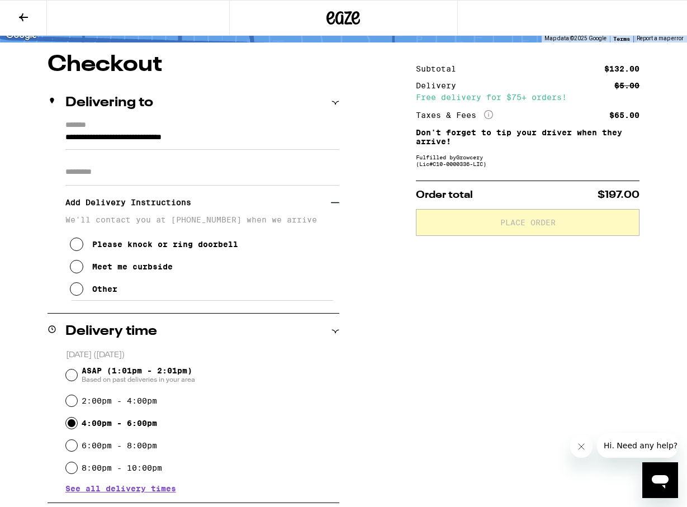
click at [75, 294] on icon at bounding box center [76, 288] width 13 height 13
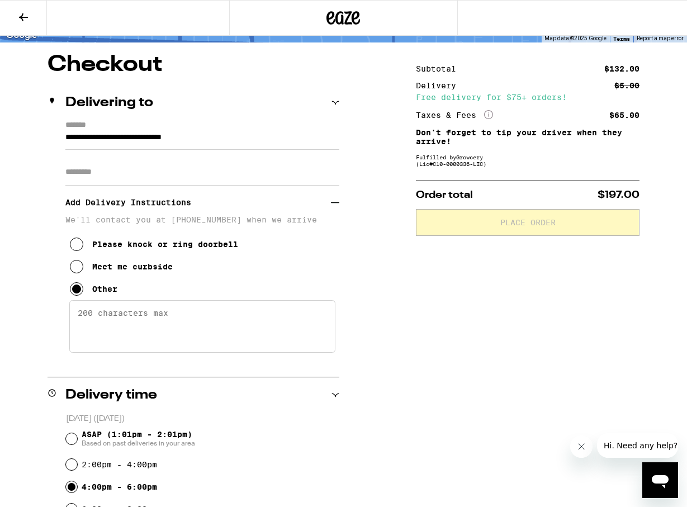
click at [91, 320] on textarea "Enter any other delivery instructions you want driver to know" at bounding box center [202, 326] width 266 height 53
click at [81, 318] on textarea "text me and I'll come out. Please don't ring bell." at bounding box center [202, 326] width 266 height 53
type textarea "Text me and I'll come out. Please don't ring bell."
click at [481, 353] on div "Subtotal $132.00 Delivery $5.00 Free delivery for $75+ orders! Taxes & Fees Mor…" at bounding box center [528, 474] width 224 height 841
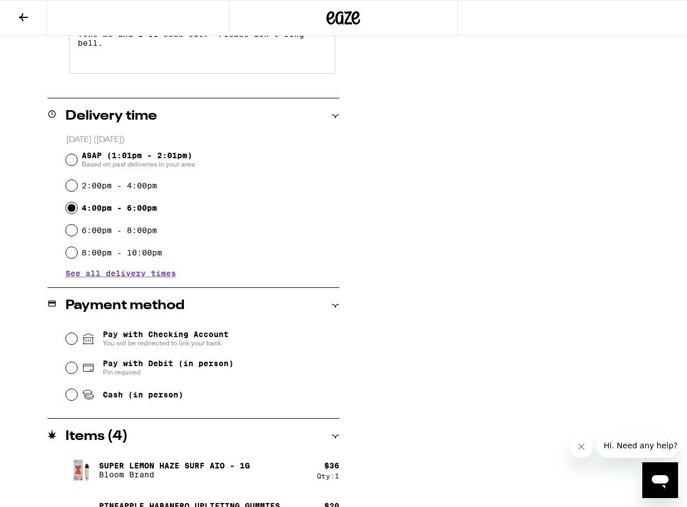
scroll to position [411, 0]
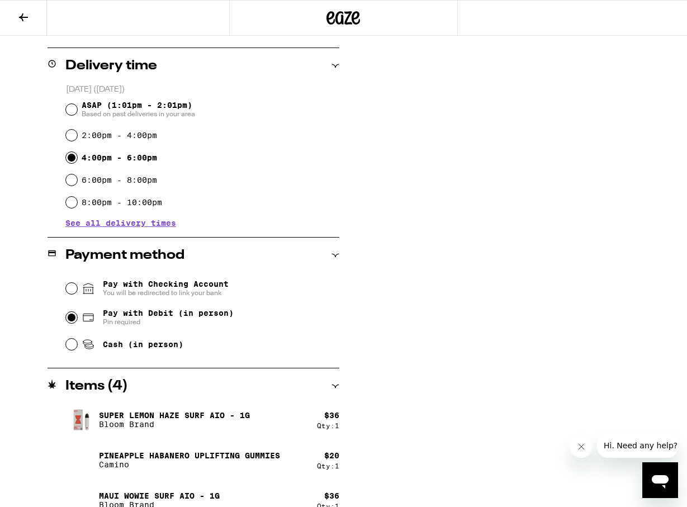
click at [70, 319] on input "Pay with Debit (in person) Pin required" at bounding box center [71, 317] width 11 height 11
radio input "true"
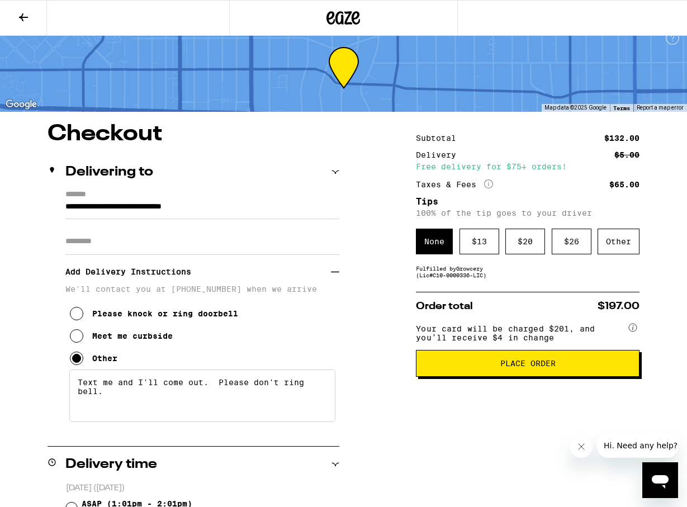
scroll to position [0, 0]
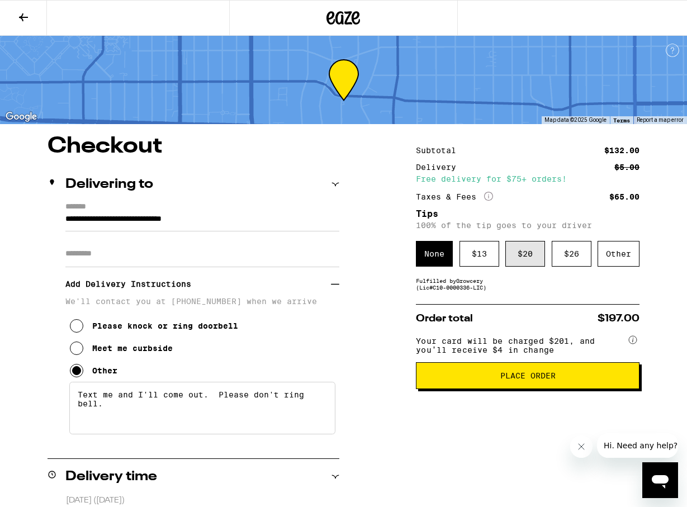
click at [521, 256] on div "$ 20" at bounding box center [525, 254] width 40 height 26
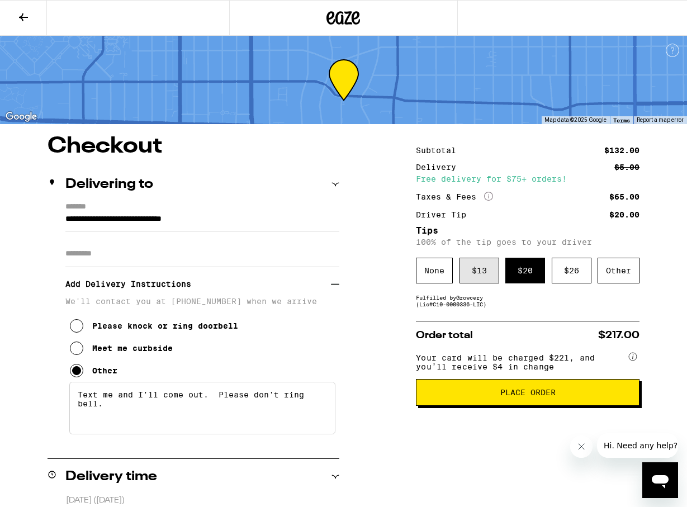
click at [482, 276] on div "$ 13" at bounding box center [479, 271] width 40 height 26
click at [523, 269] on div "$ 20" at bounding box center [525, 271] width 40 height 26
click at [525, 396] on span "Place Order" at bounding box center [527, 392] width 55 height 8
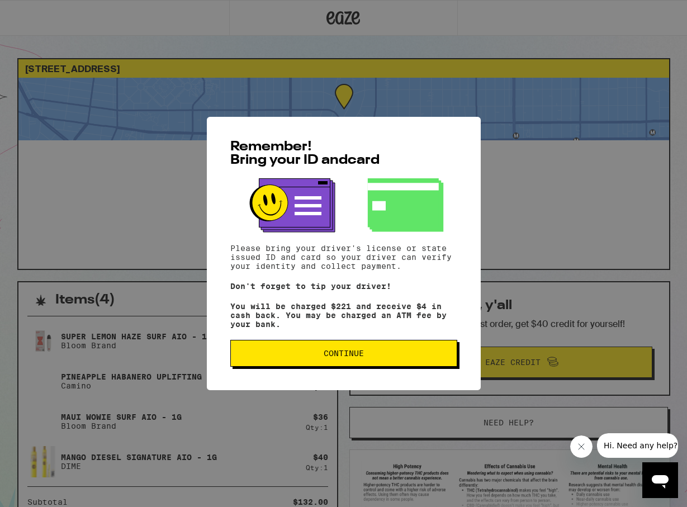
click at [346, 352] on span "Continue" at bounding box center [344, 353] width 40 height 8
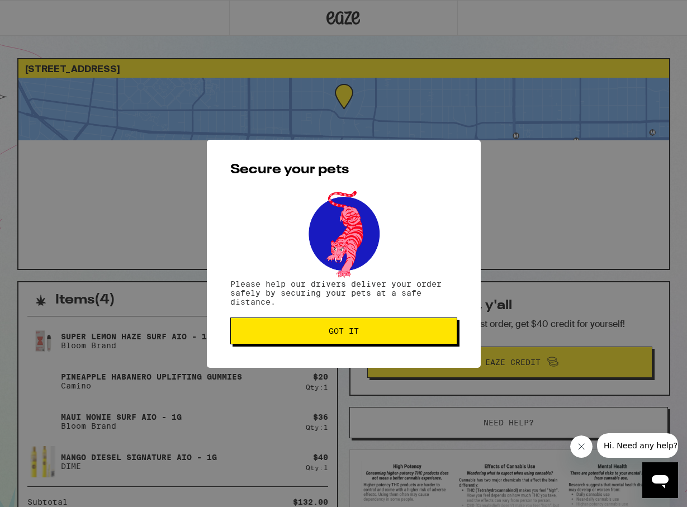
click at [339, 327] on span "Got it" at bounding box center [344, 331] width 30 height 8
